Goal: Task Accomplishment & Management: Manage account settings

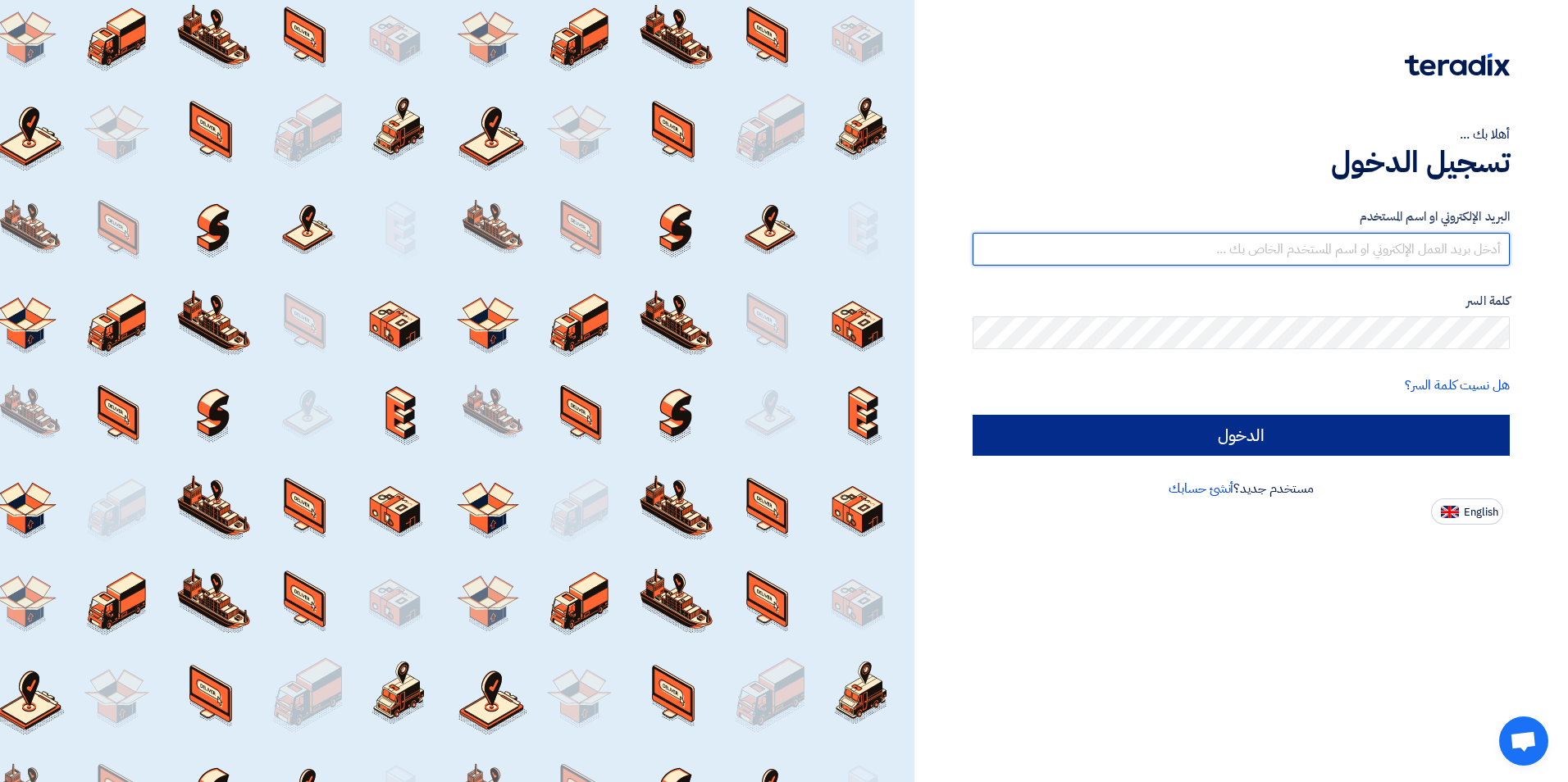
type input "[EMAIL_ADDRESS][DOMAIN_NAME]"
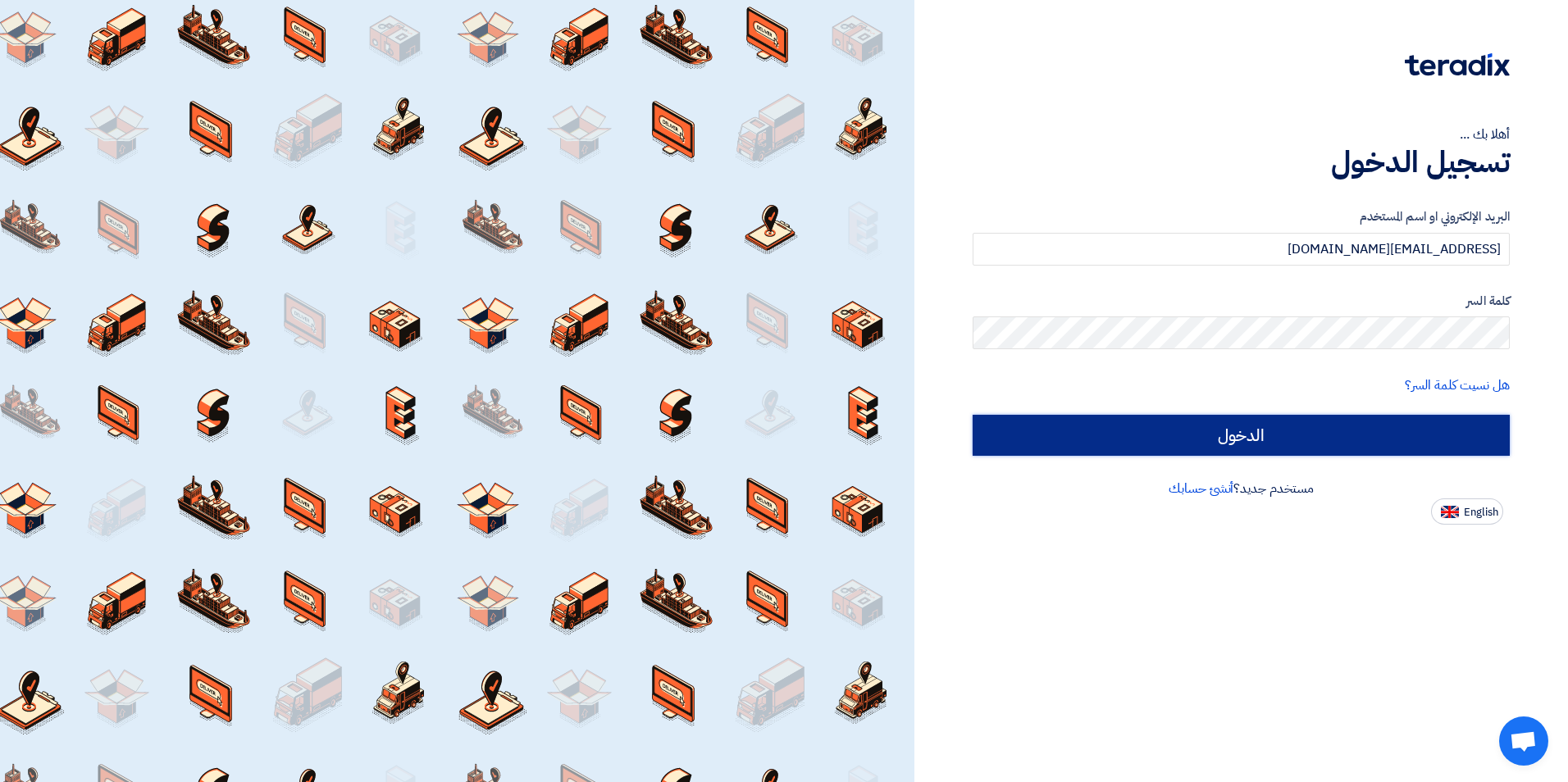
click at [1140, 436] on input "الدخول" at bounding box center [1241, 435] width 537 height 41
type input "Sign in"
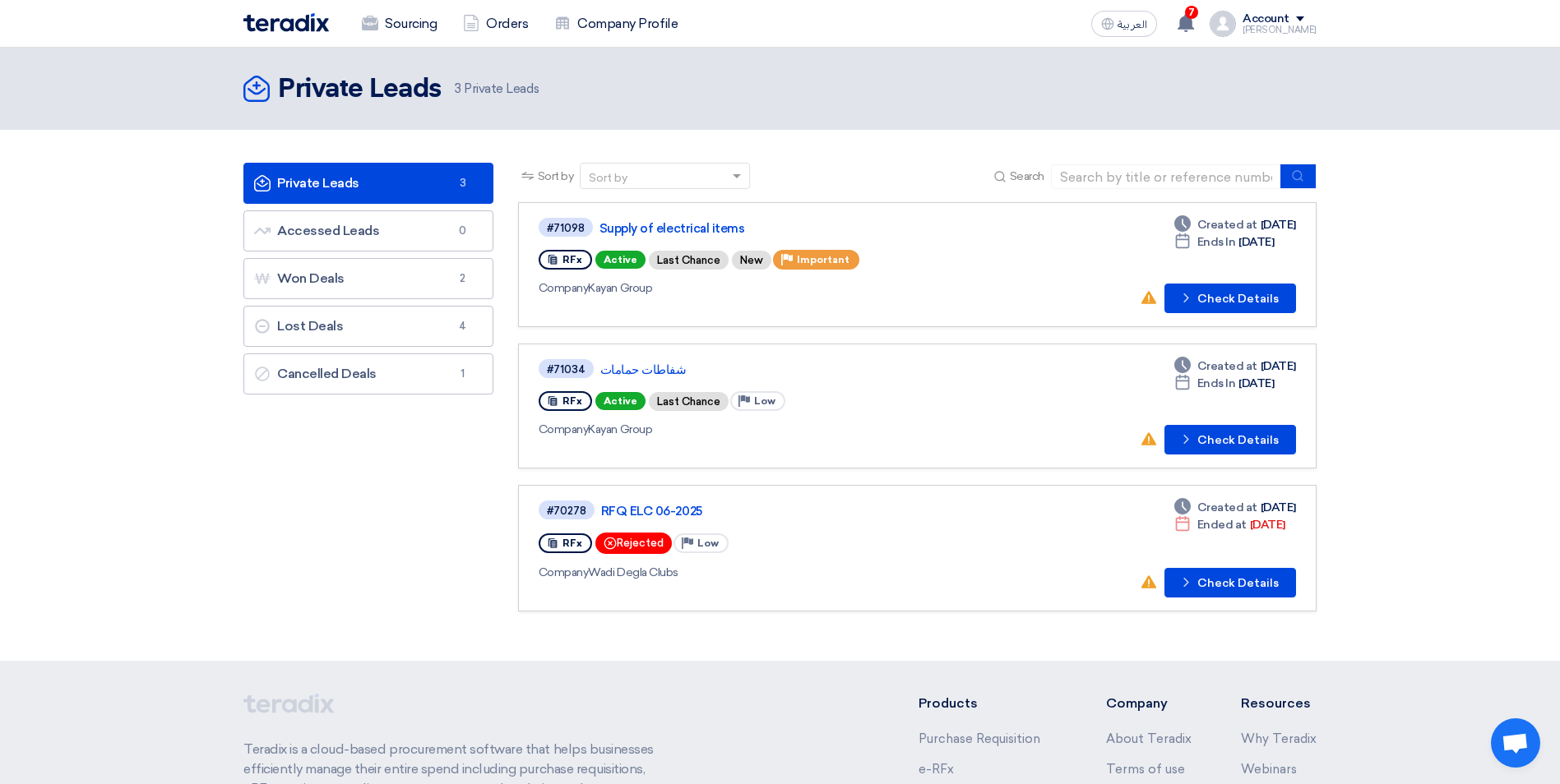
click at [573, 254] on div "RFx" at bounding box center [565, 259] width 53 height 19
click at [1181, 299] on button "Check details Check Details" at bounding box center [1231, 298] width 132 height 30
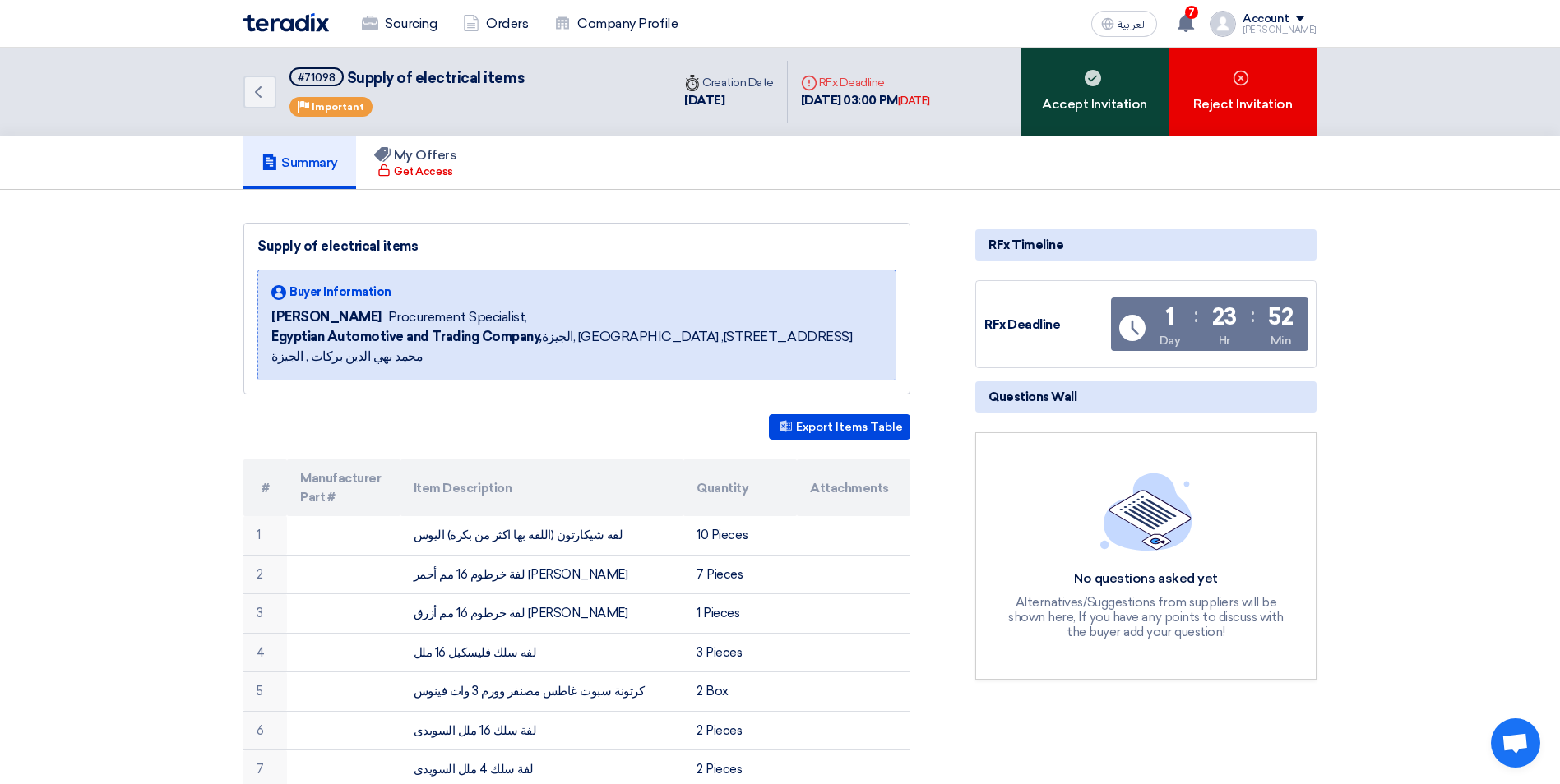
click at [1086, 68] on div "Accept Invitation" at bounding box center [1094, 92] width 148 height 89
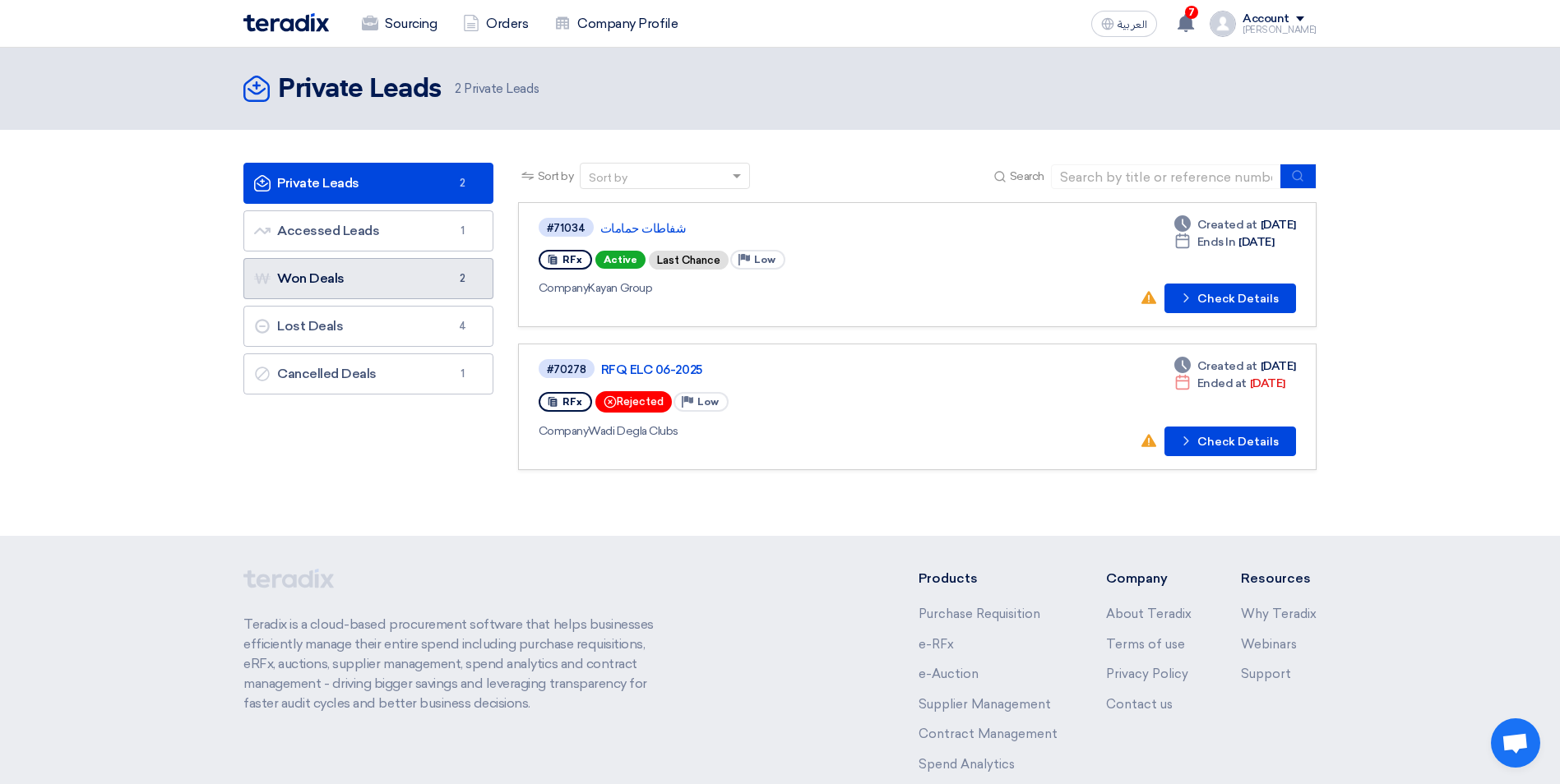
click at [444, 285] on link "Won Deals Won Deals 2" at bounding box center [368, 279] width 250 height 41
